Goal: Obtain resource: Download file/media

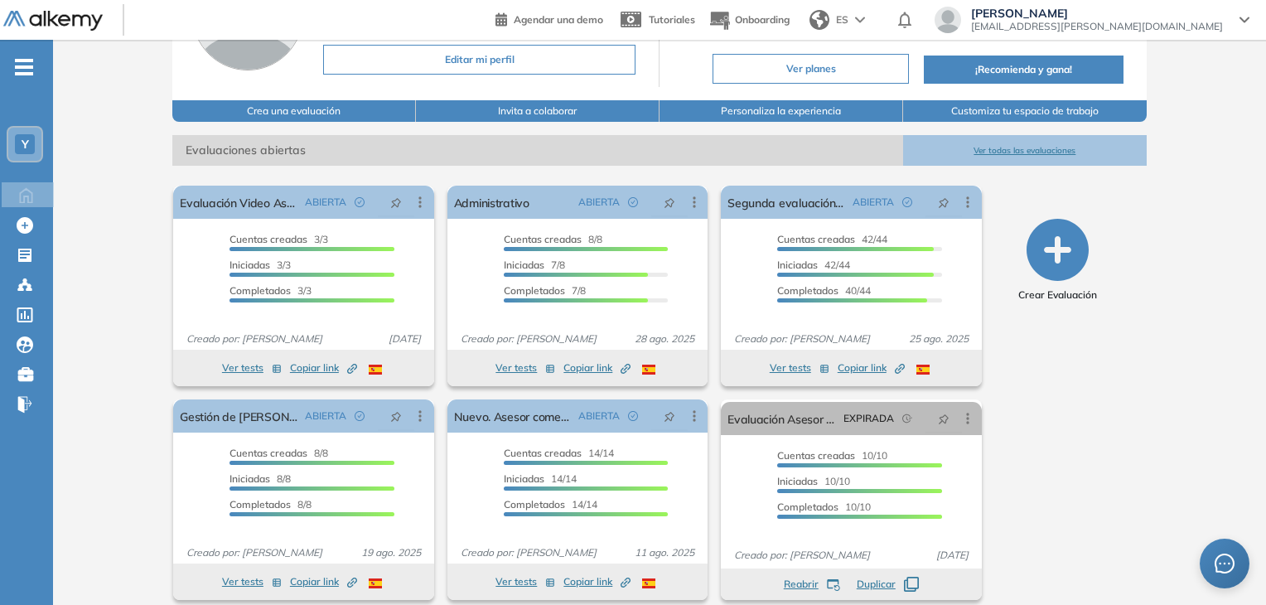
scroll to position [166, 0]
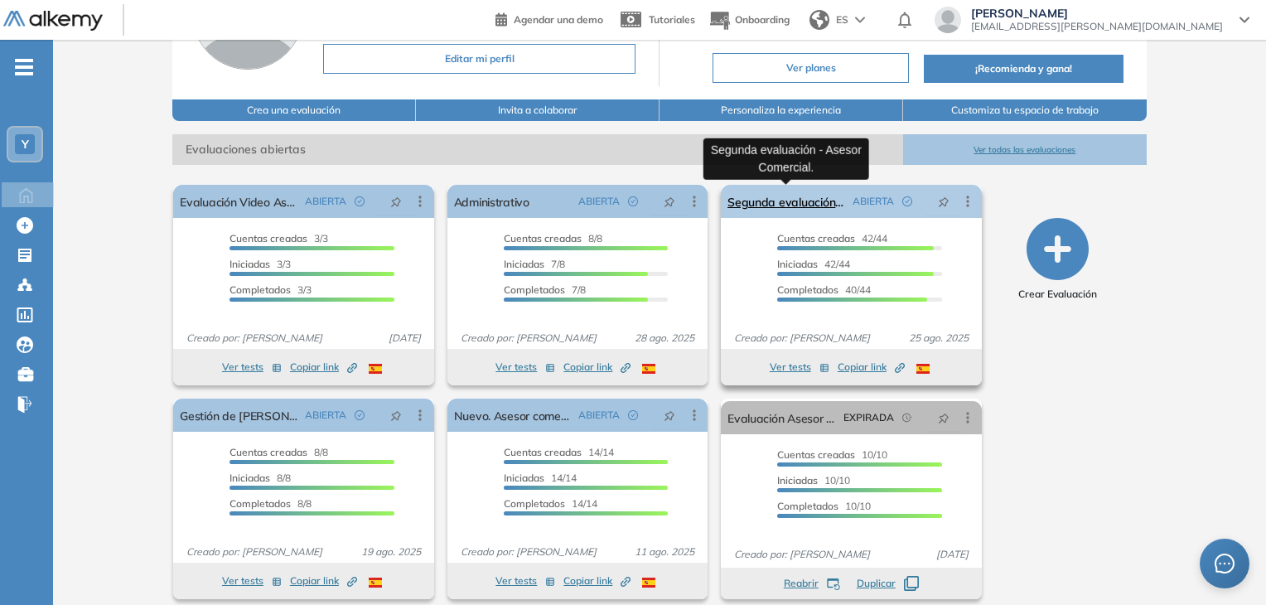
click at [779, 205] on link "Segunda evaluación - Asesor Comercial." at bounding box center [787, 201] width 118 height 33
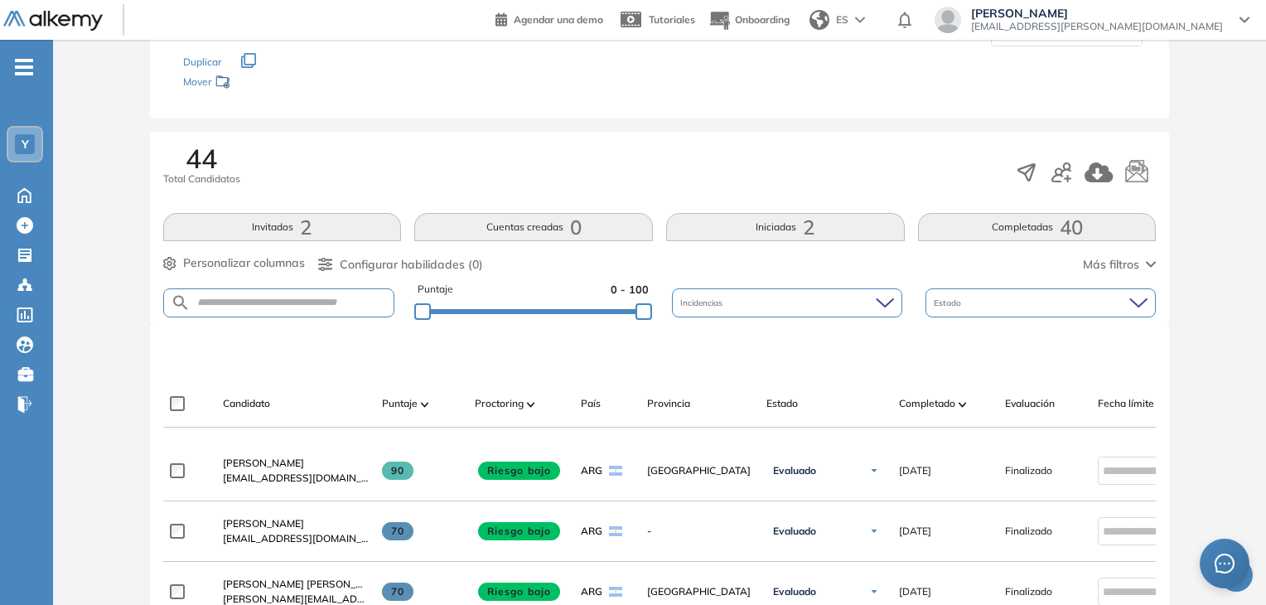
click at [1028, 233] on button "Completadas 40" at bounding box center [1037, 227] width 239 height 28
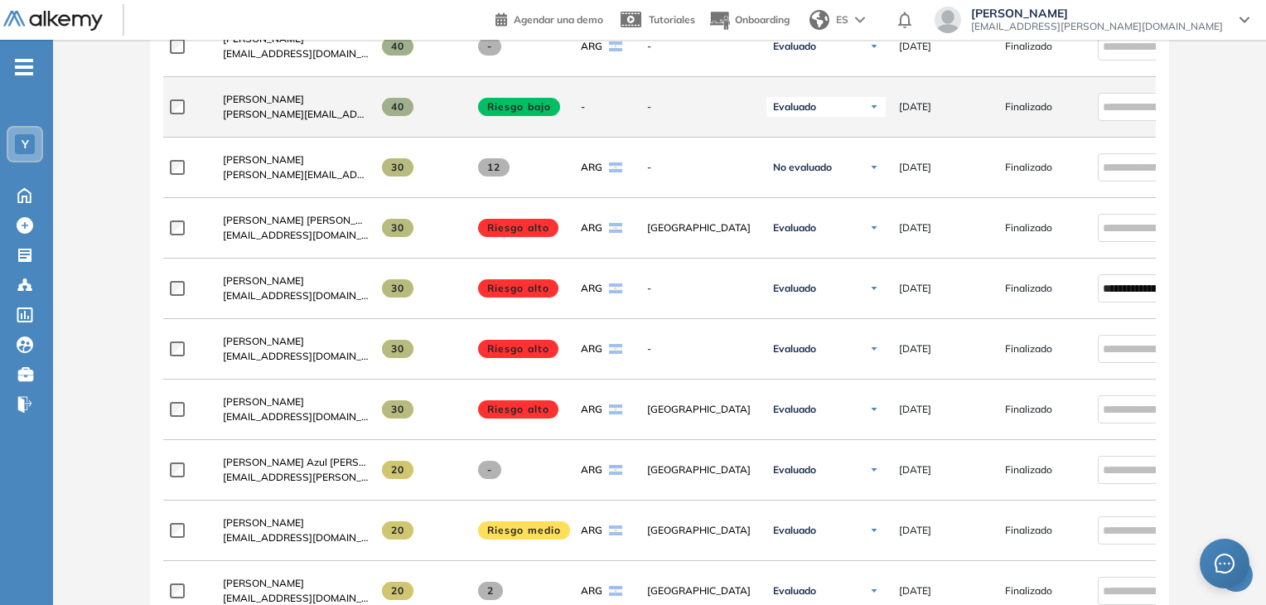
scroll to position [2248, 0]
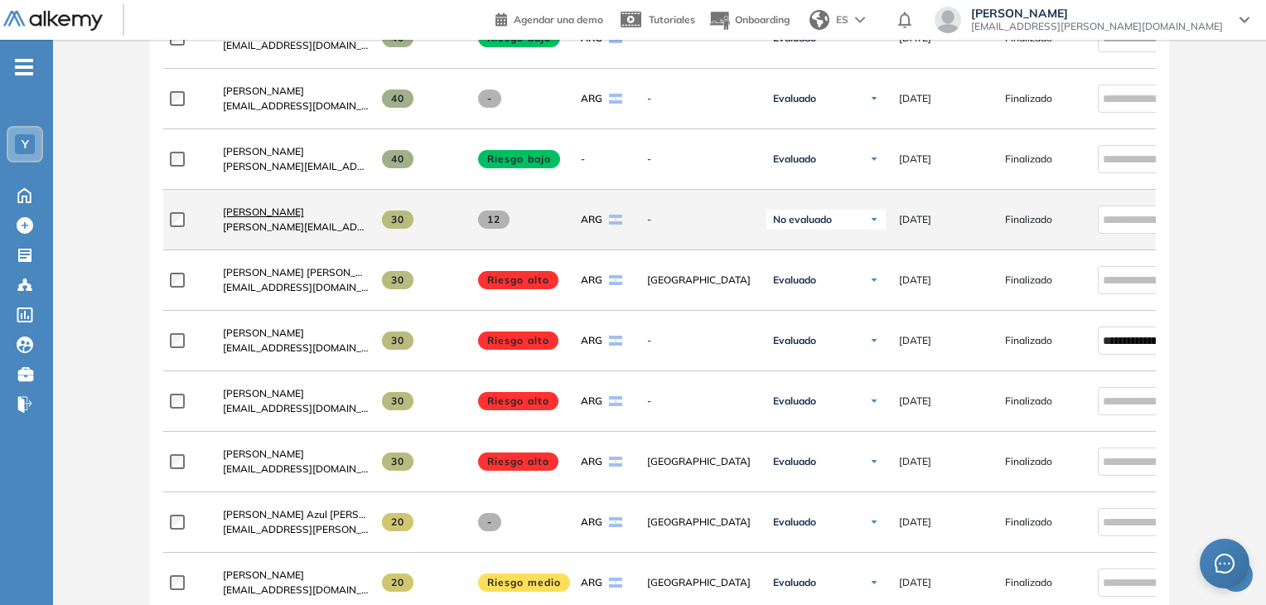
click at [259, 212] on span "[PERSON_NAME]" at bounding box center [263, 212] width 81 height 12
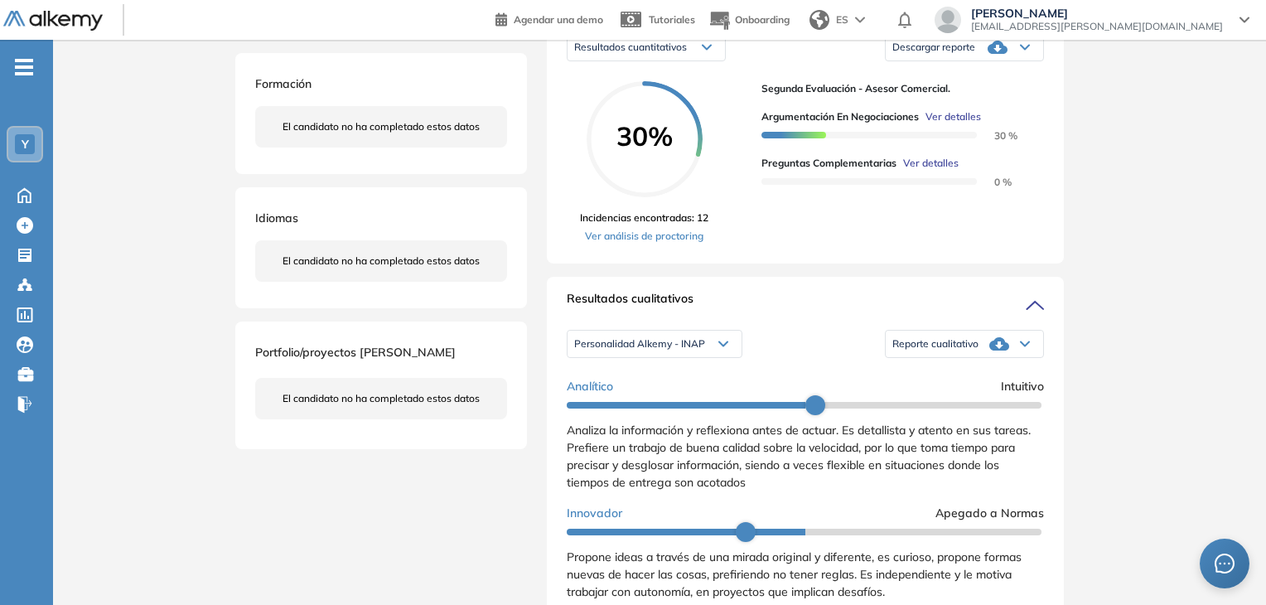
scroll to position [331, 0]
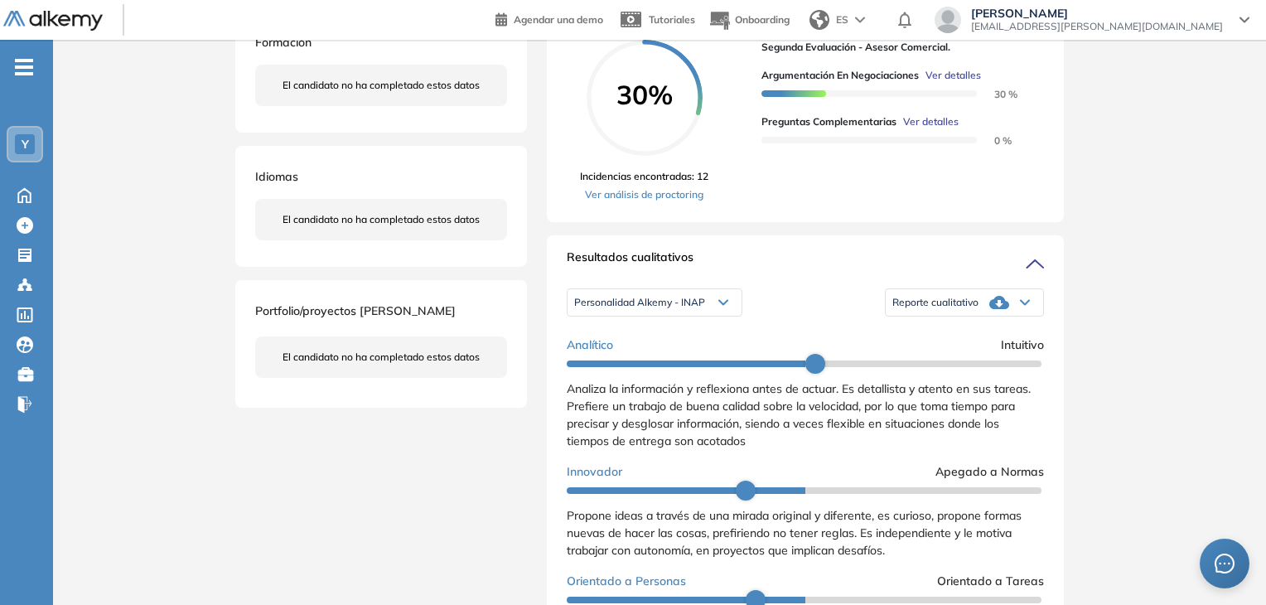
click at [1021, 305] on icon at bounding box center [1025, 303] width 8 height 4
click at [975, 338] on li "Reporte con Afinidad AI" at bounding box center [943, 330] width 101 height 17
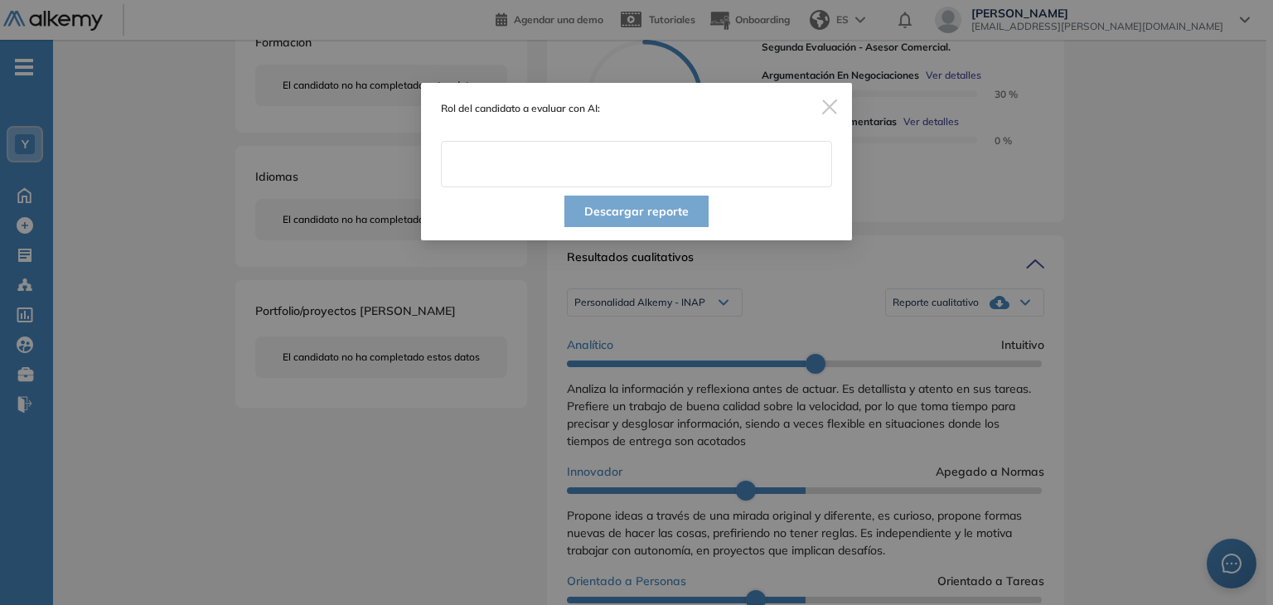
click at [589, 169] on input "text" at bounding box center [636, 164] width 391 height 46
type input "**********"
click at [672, 209] on button "Descargar reporte" at bounding box center [636, 211] width 144 height 31
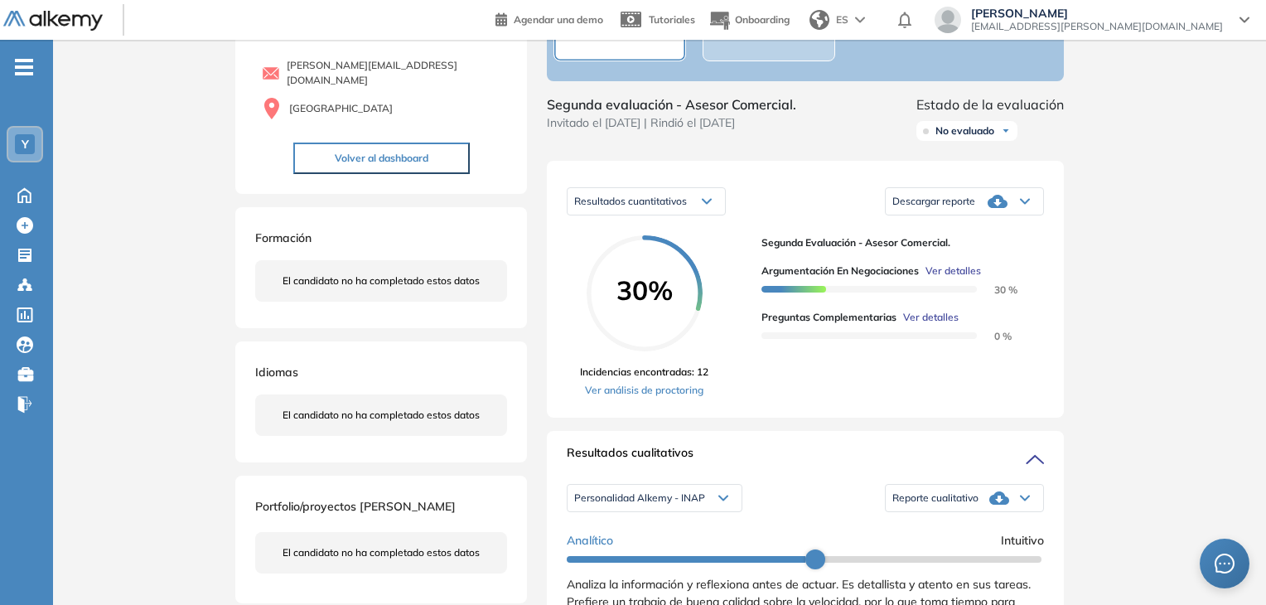
scroll to position [0, 0]
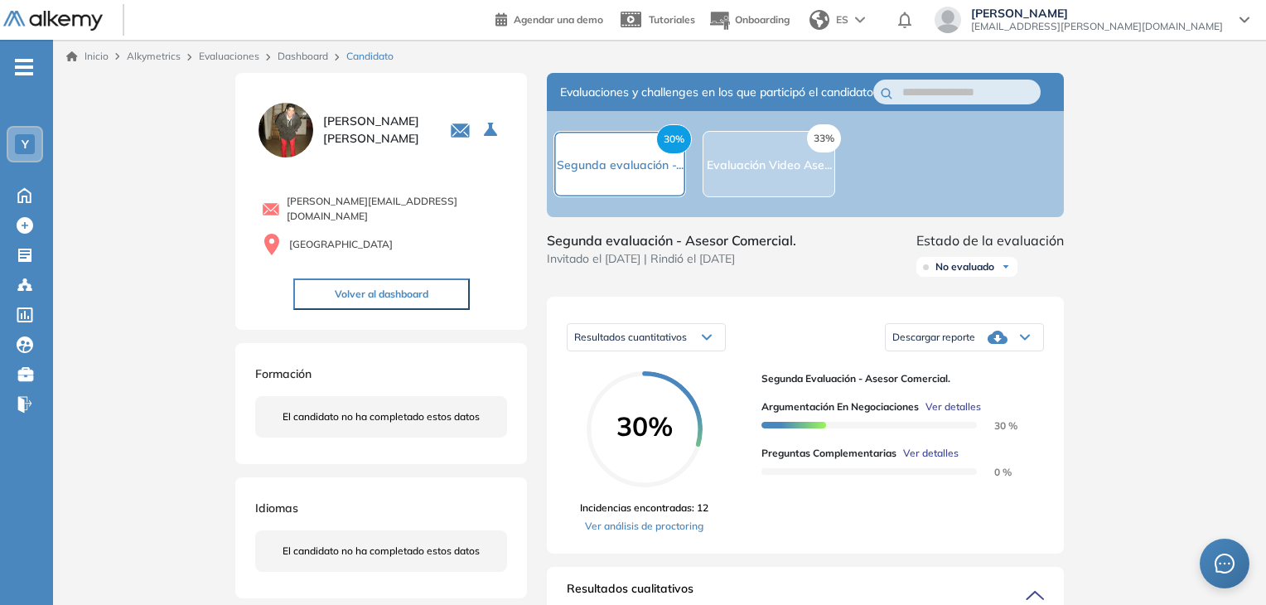
click at [998, 347] on icon at bounding box center [998, 337] width 20 height 20
click at [1002, 403] on li "Descargar informe resumido" at bounding box center [954, 394] width 123 height 17
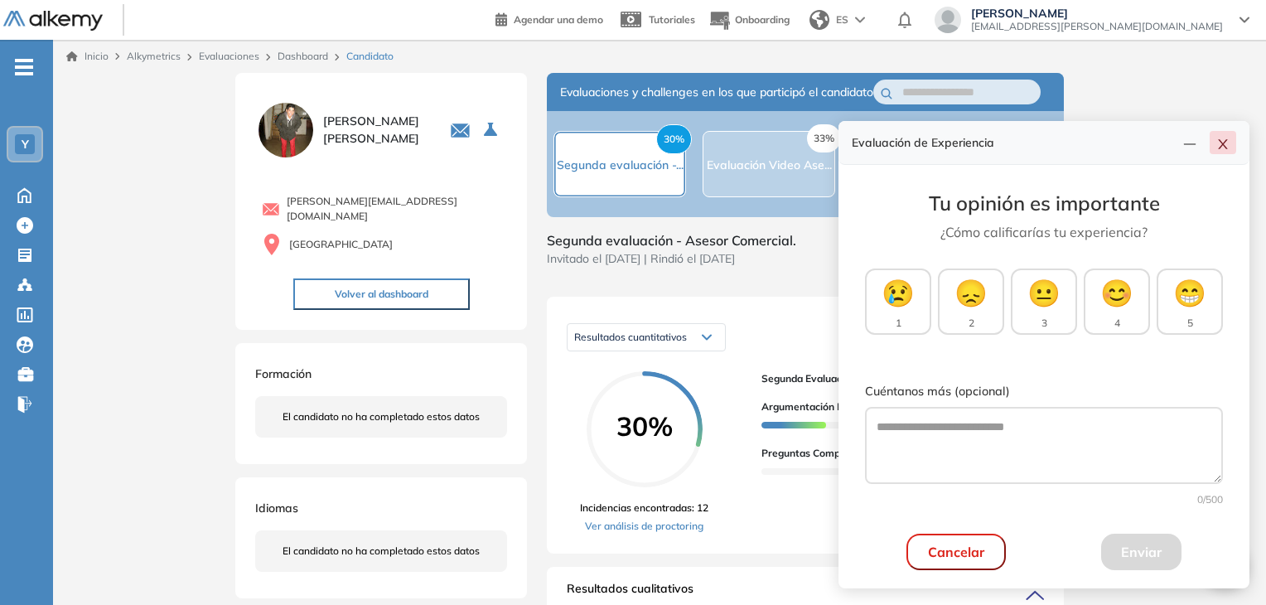
click at [1223, 140] on icon "close" at bounding box center [1223, 144] width 13 height 13
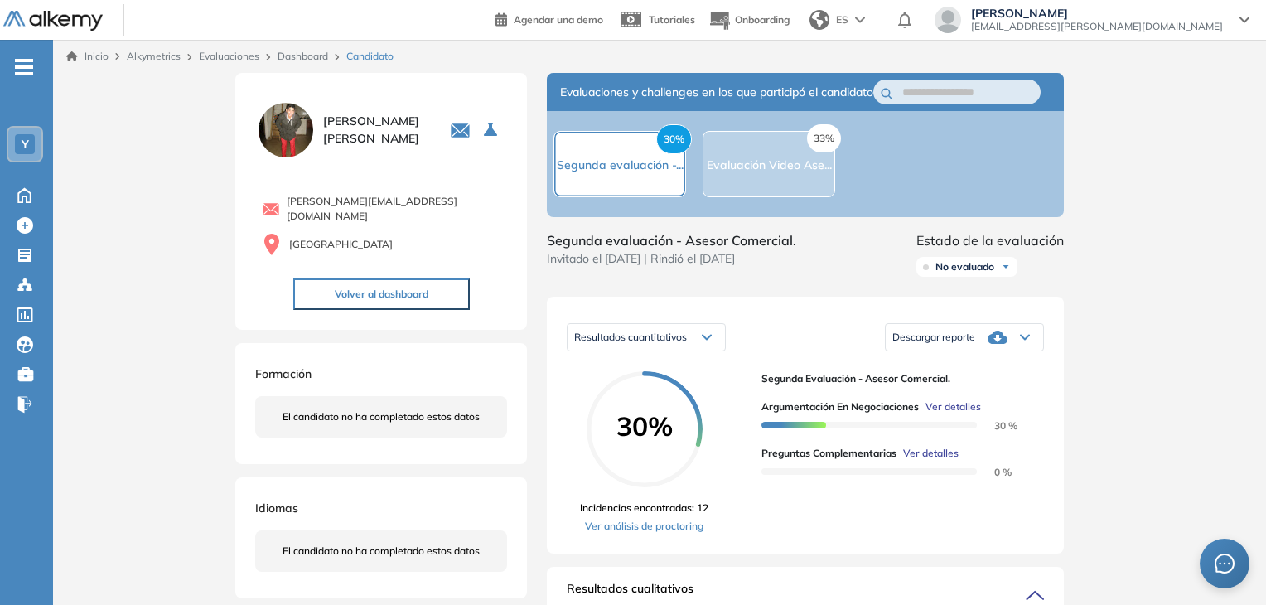
click at [1004, 272] on img at bounding box center [1006, 267] width 10 height 10
click at [967, 337] on li "Evaluado" at bounding box center [955, 329] width 39 height 17
click at [298, 60] on link "Dashboard" at bounding box center [303, 56] width 51 height 12
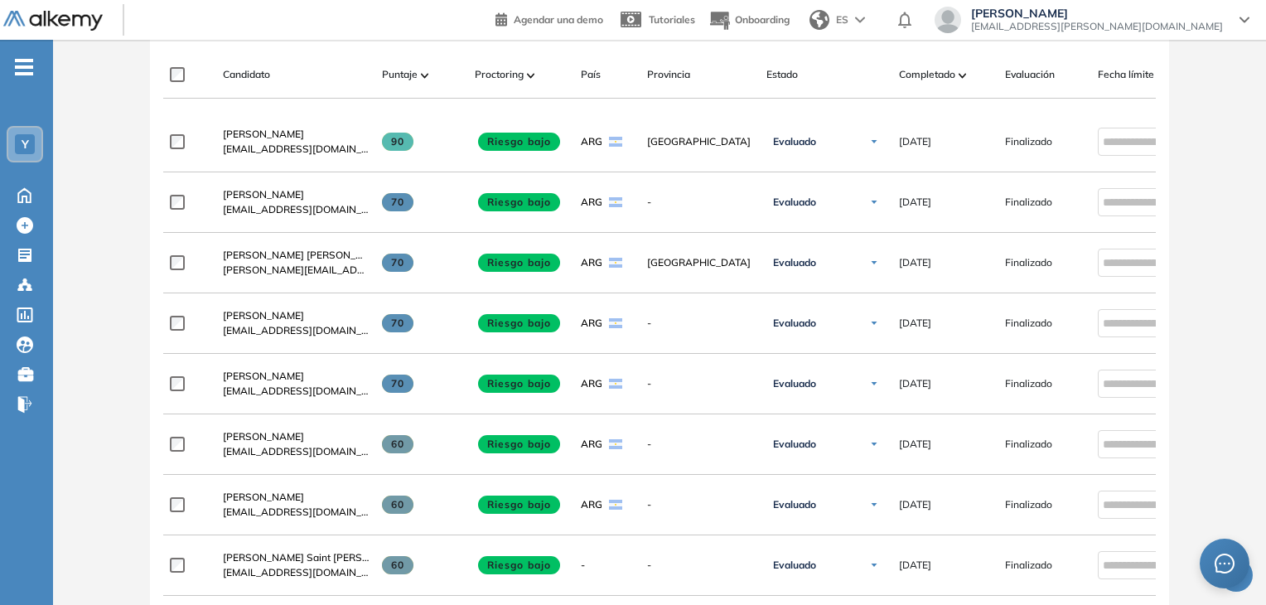
scroll to position [414, 0]
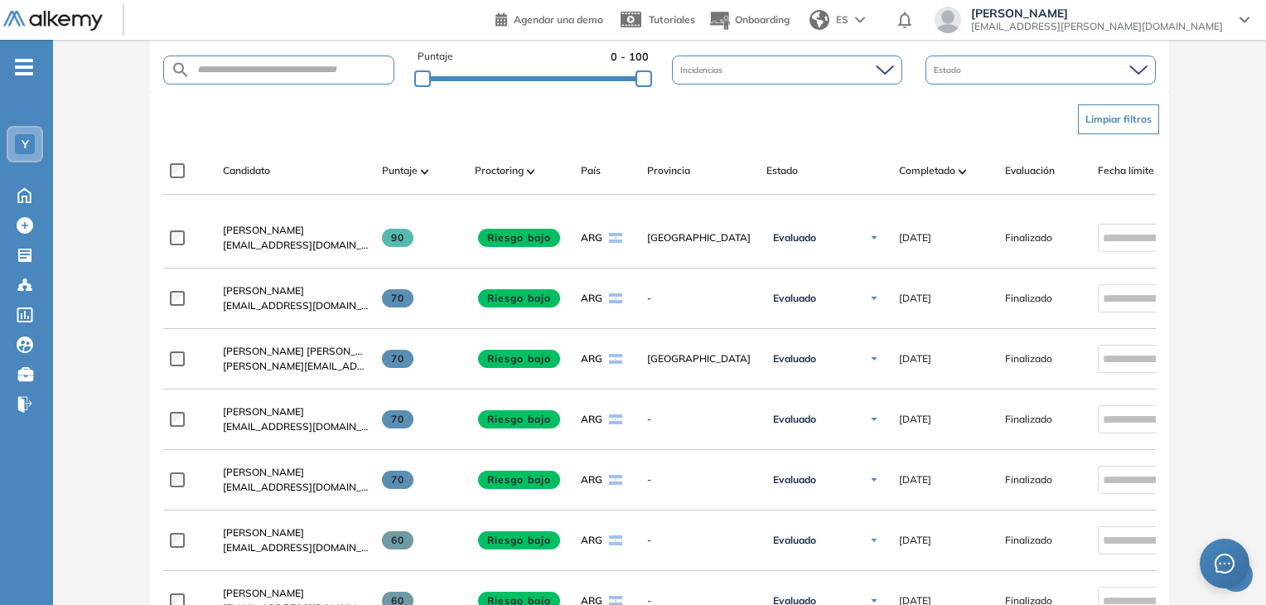
click at [833, 67] on div "Incidencias" at bounding box center [787, 70] width 230 height 29
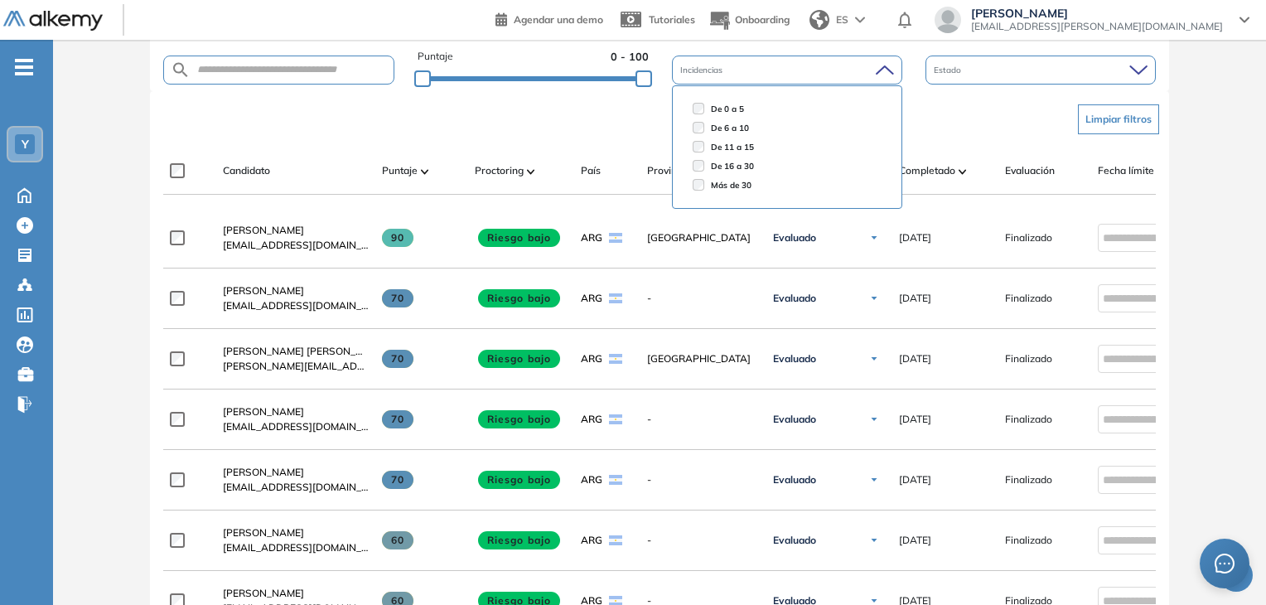
click at [833, 67] on div "Incidencias" at bounding box center [787, 70] width 230 height 29
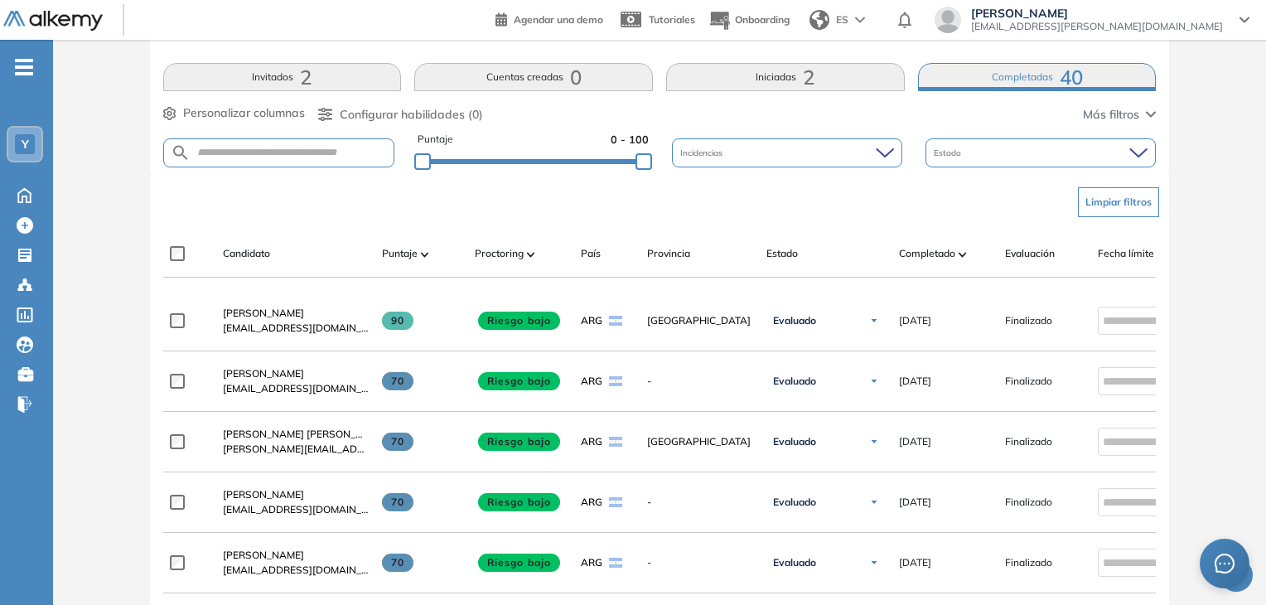
click at [1120, 203] on button "Limpiar filtros" at bounding box center [1118, 202] width 81 height 30
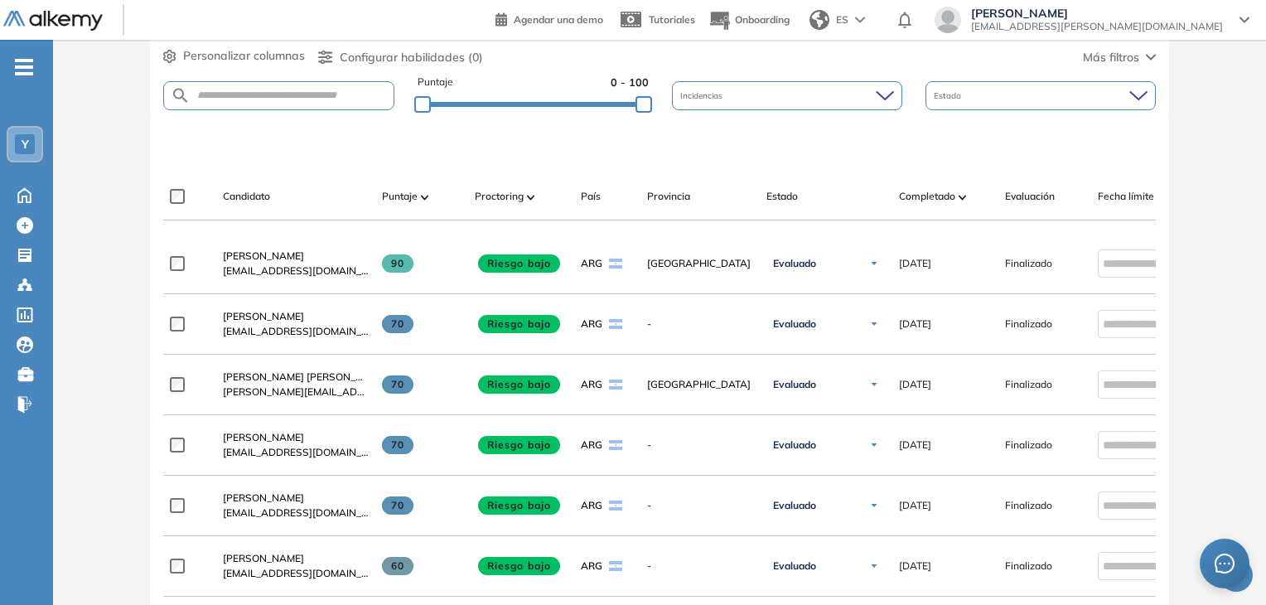
scroll to position [249, 0]
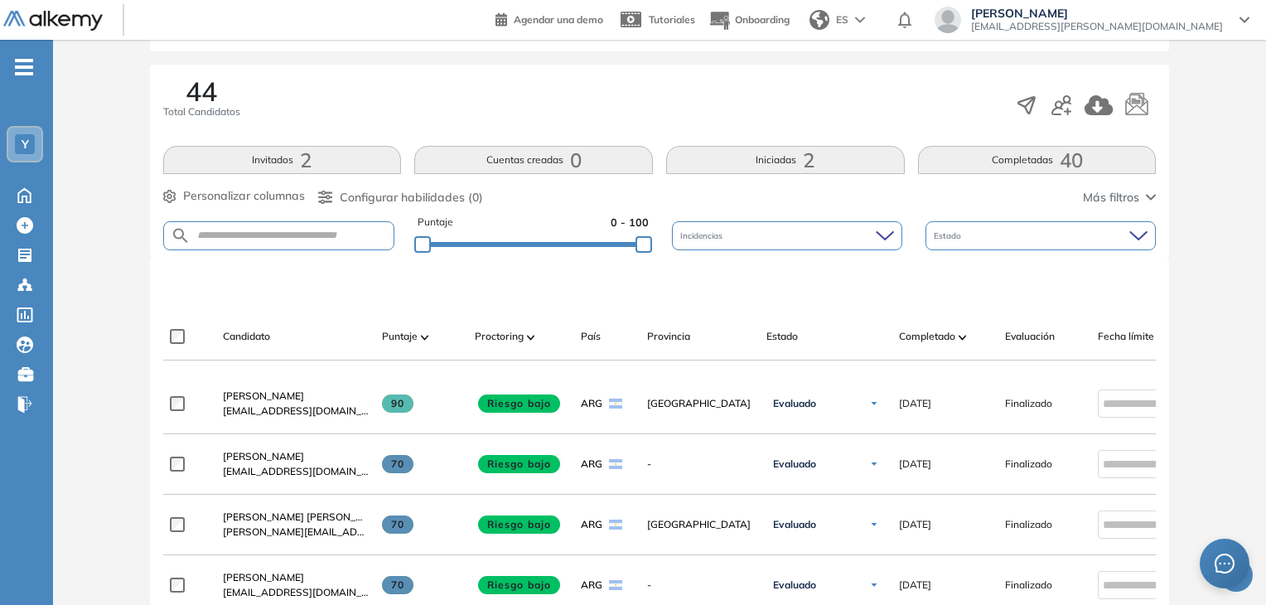
click at [1001, 236] on div "Estado" at bounding box center [1041, 235] width 230 height 29
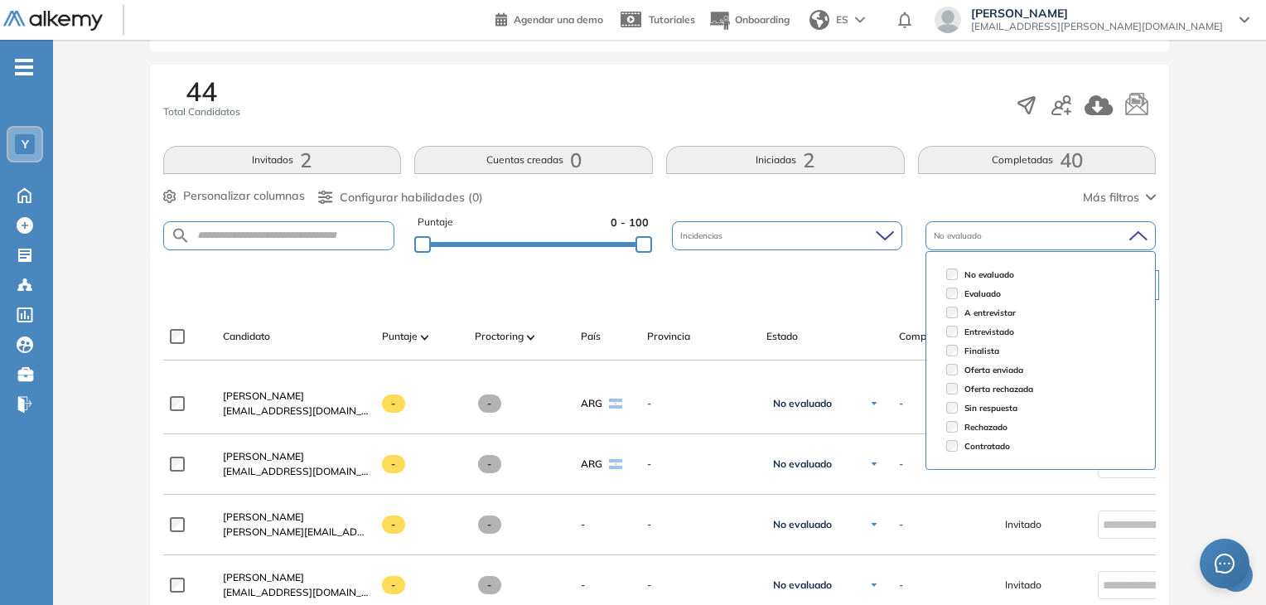
click at [774, 287] on div "Limpiar filtros" at bounding box center [664, 285] width 994 height 50
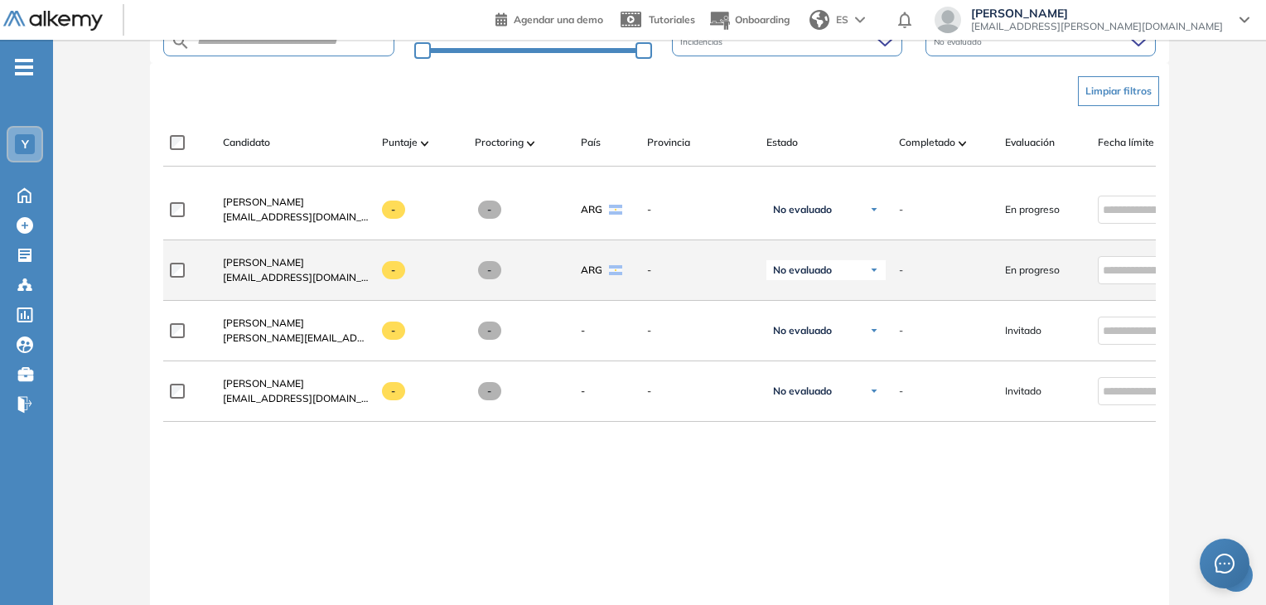
scroll to position [414, 0]
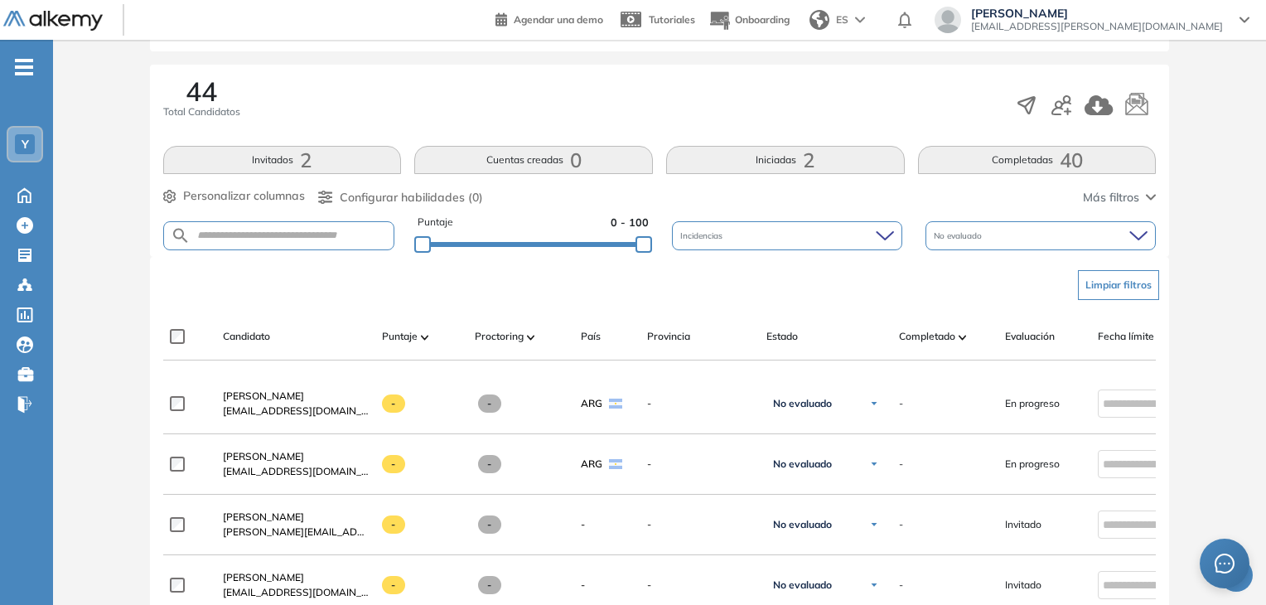
click at [796, 163] on button "Iniciadas 2" at bounding box center [785, 160] width 239 height 28
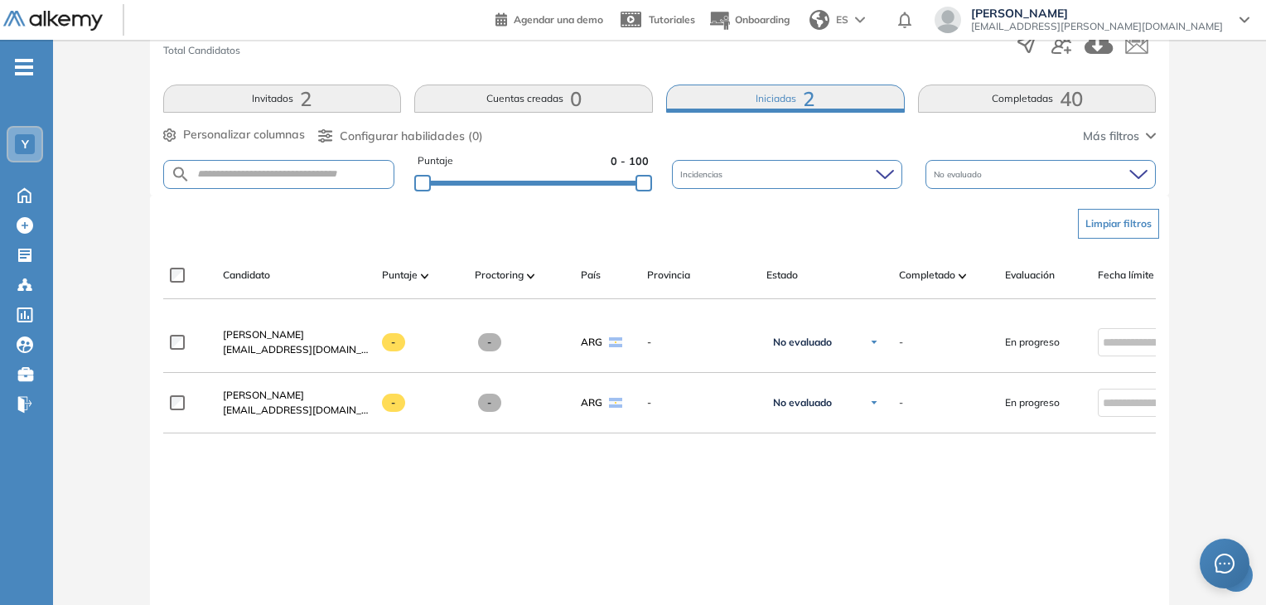
scroll to position [309, 0]
click at [318, 103] on button "Invitados 2" at bounding box center [282, 99] width 239 height 28
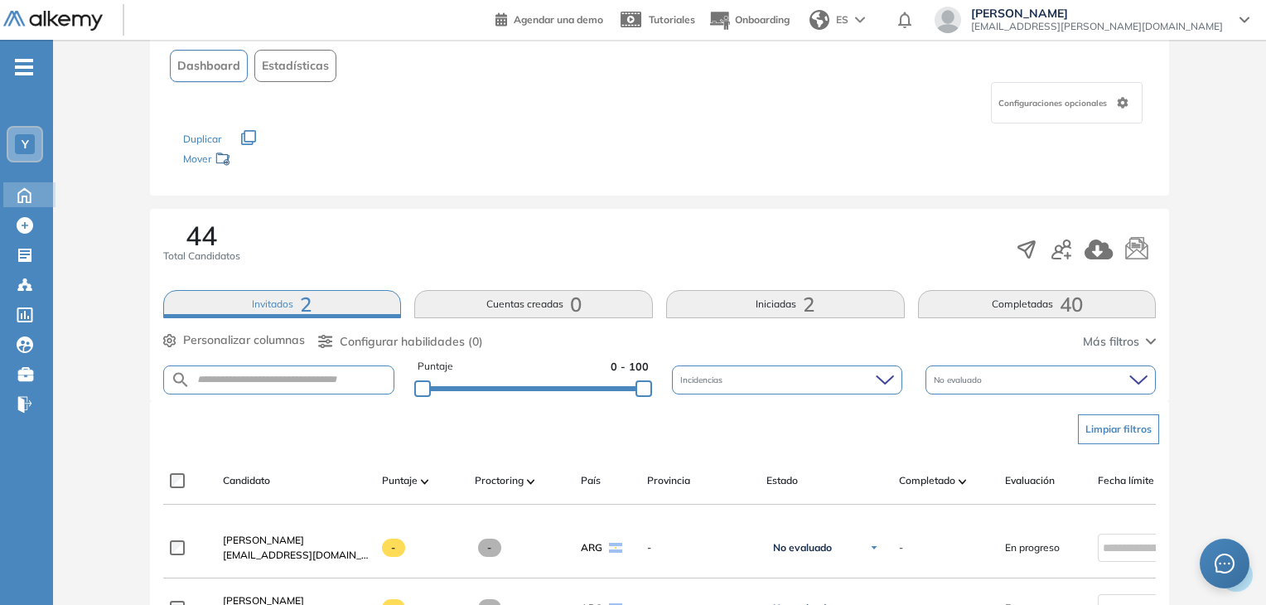
scroll to position [0, 0]
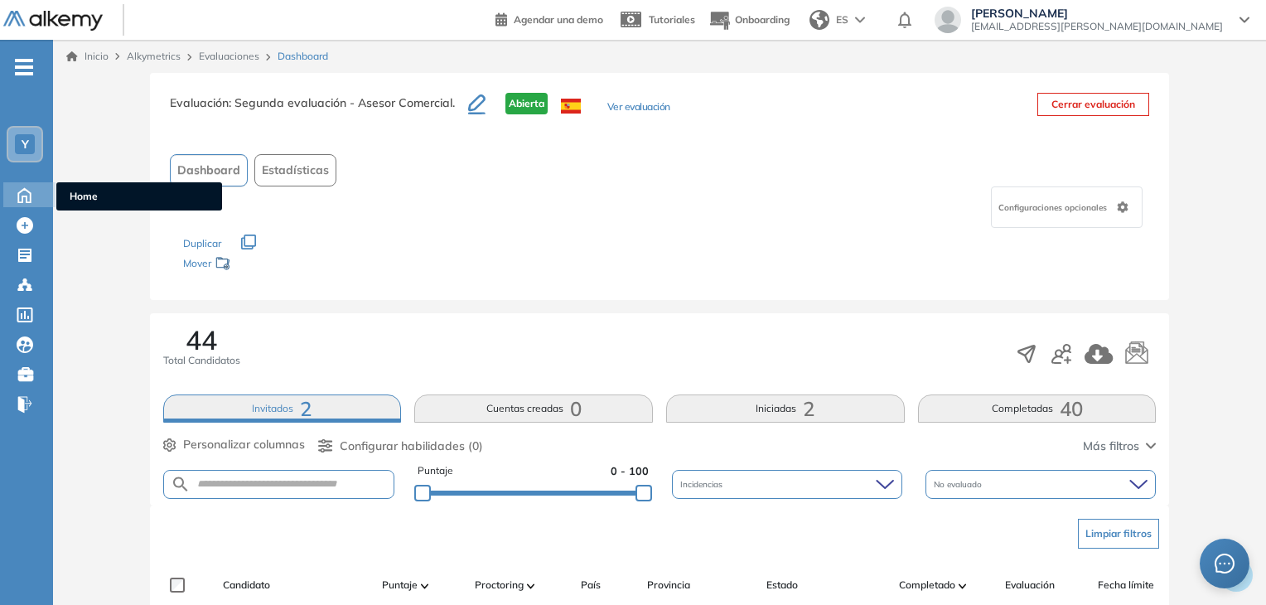
click at [33, 191] on icon at bounding box center [24, 194] width 29 height 20
